Goal: Use online tool/utility: Utilize a website feature to perform a specific function

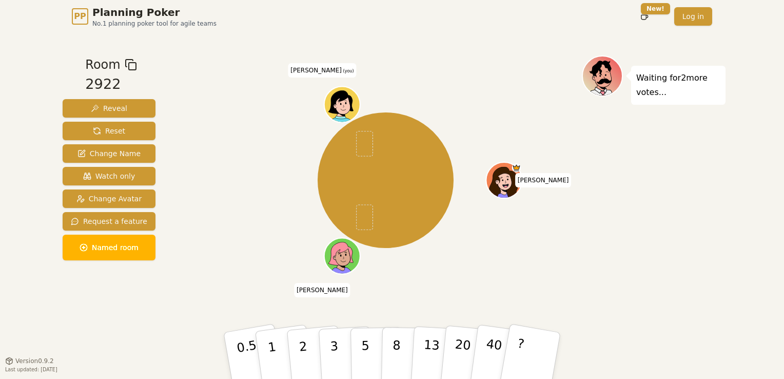
click at [338, 104] on icon at bounding box center [342, 104] width 35 height 4
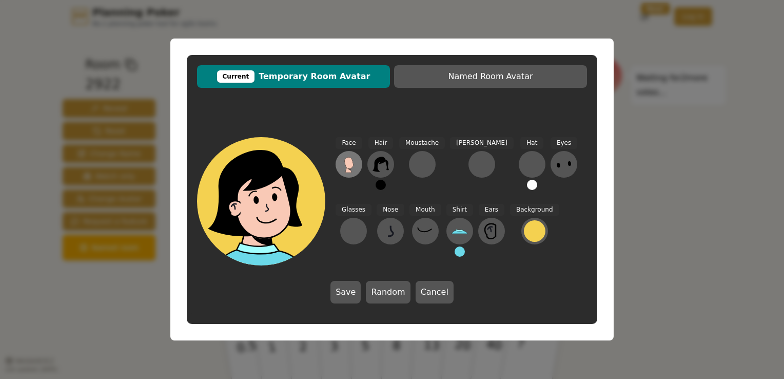
click at [351, 159] on icon at bounding box center [348, 162] width 9 height 11
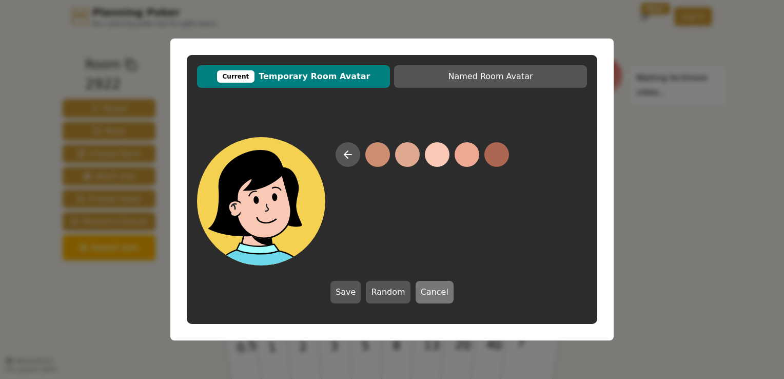
click at [431, 294] on button "Cancel" at bounding box center [435, 292] width 38 height 23
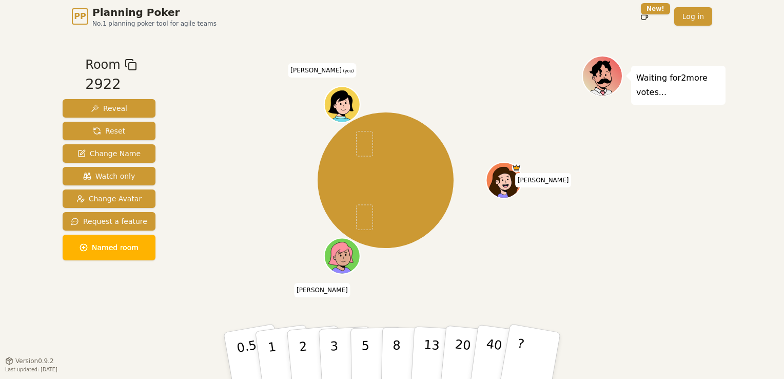
click at [345, 108] on icon at bounding box center [343, 110] width 17 height 6
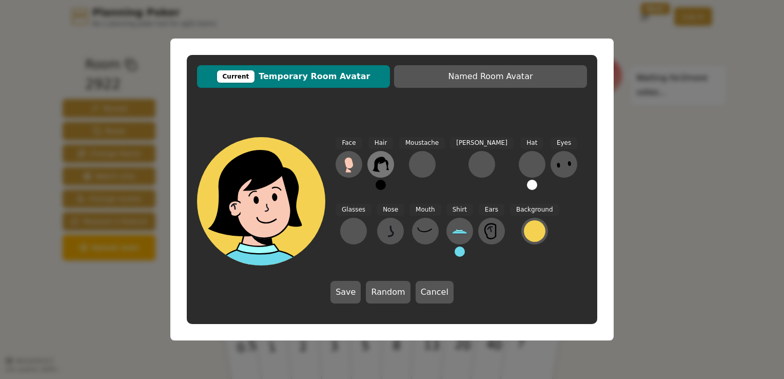
click at [378, 157] on icon at bounding box center [381, 164] width 16 height 16
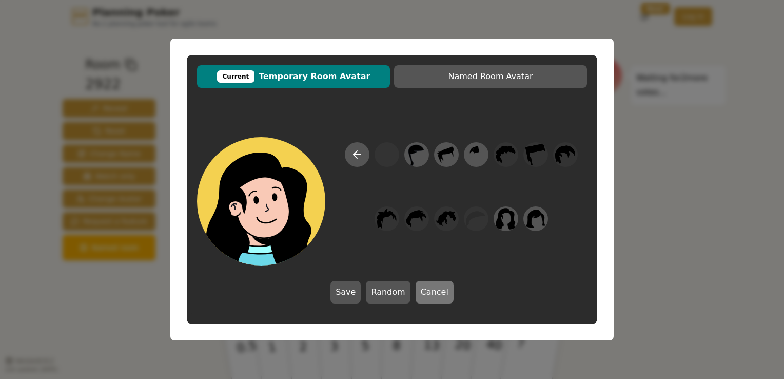
click at [432, 295] on button "Cancel" at bounding box center [435, 292] width 38 height 23
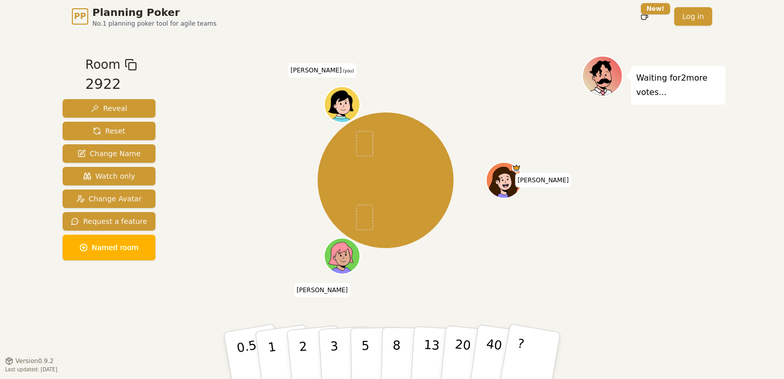
click at [342, 109] on icon at bounding box center [343, 110] width 17 height 6
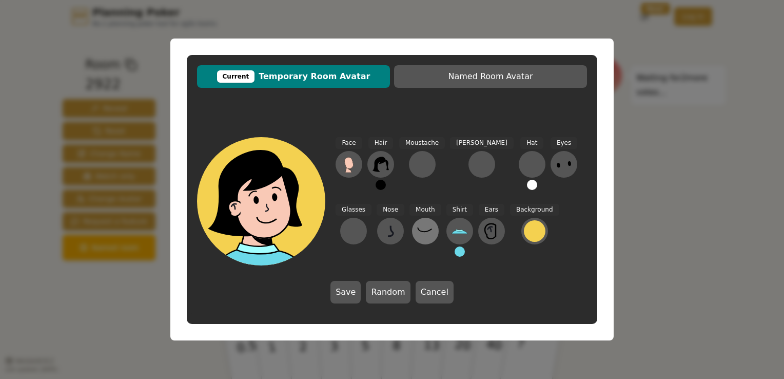
click at [417, 224] on icon at bounding box center [425, 231] width 16 height 16
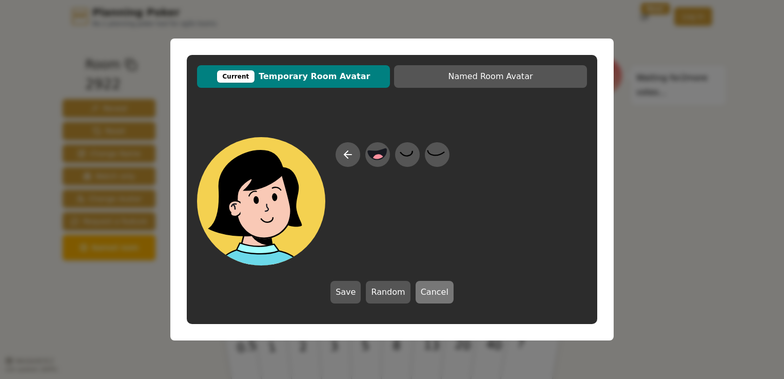
click at [439, 291] on button "Cancel" at bounding box center [435, 292] width 38 height 23
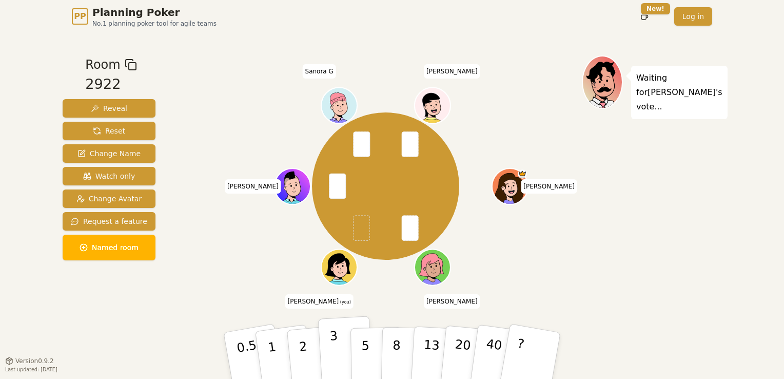
click at [337, 351] on button "3" at bounding box center [346, 356] width 56 height 80
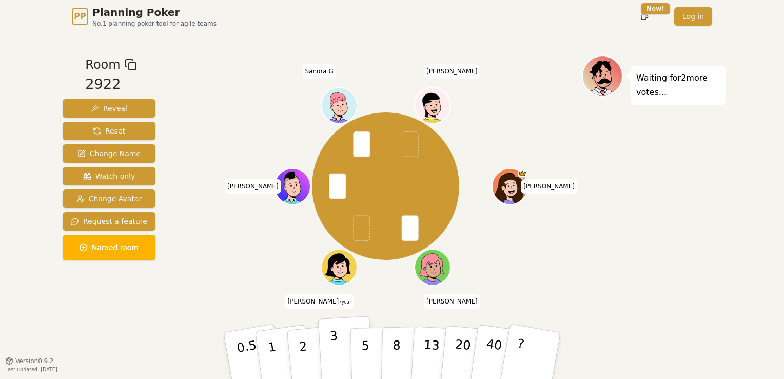
click at [338, 354] on button "3" at bounding box center [346, 356] width 56 height 80
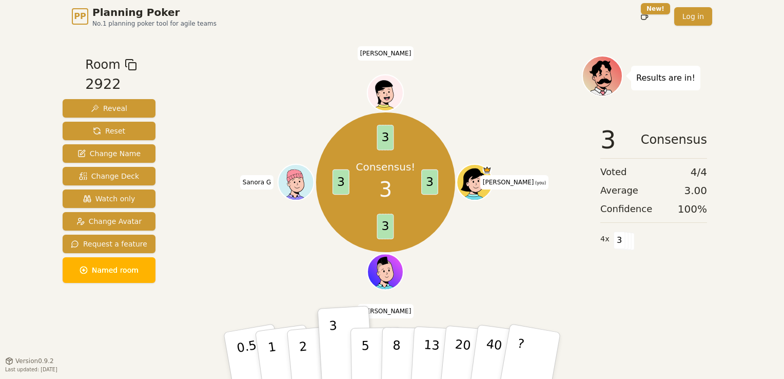
click at [487, 169] on icon at bounding box center [487, 169] width 7 height 5
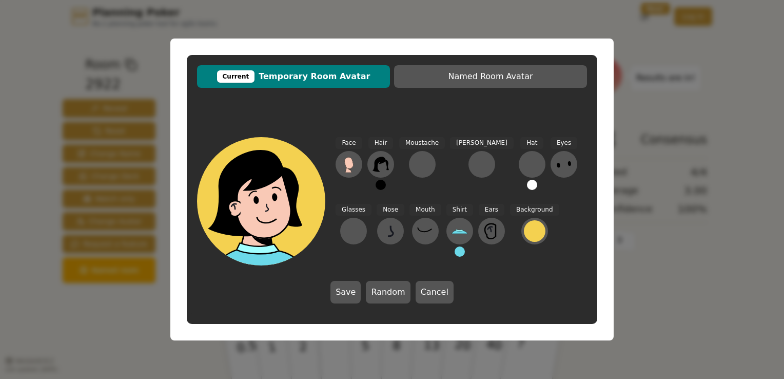
click at [524, 169] on div at bounding box center [532, 164] width 16 height 16
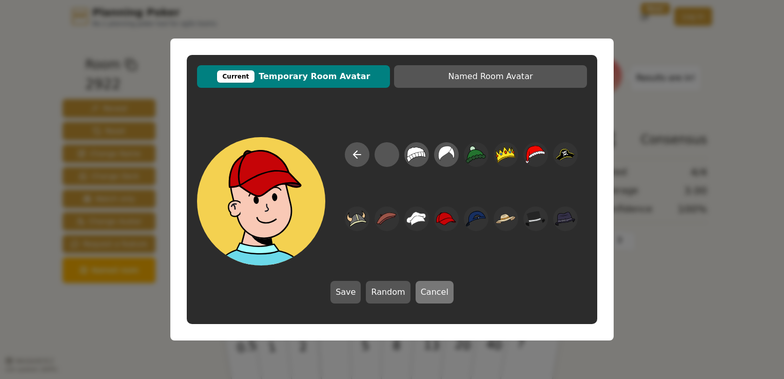
click at [426, 295] on button "Cancel" at bounding box center [435, 292] width 38 height 23
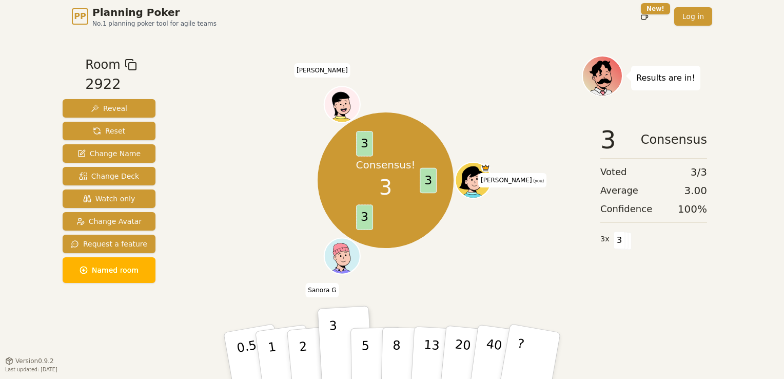
click at [412, 282] on div "Consensus! 3 3 3 3 Mounika (you) Sanora G steven" at bounding box center [385, 180] width 393 height 213
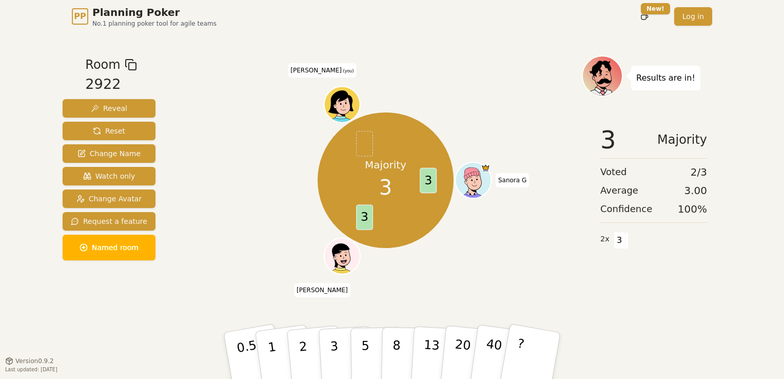
click at [571, 306] on div "Majority 3 3 3 Sanora G [PERSON_NAME] [PERSON_NAME] (you)" at bounding box center [385, 196] width 393 height 282
click at [116, 130] on span "Reset" at bounding box center [109, 131] width 32 height 10
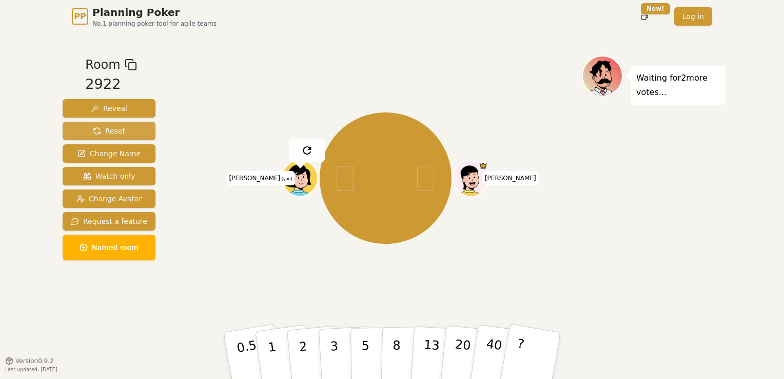
click at [116, 130] on span "Reset" at bounding box center [109, 131] width 32 height 10
click at [310, 147] on div "[PERSON_NAME] [PERSON_NAME] (you)" at bounding box center [385, 178] width 393 height 208
